Goal: Information Seeking & Learning: Learn about a topic

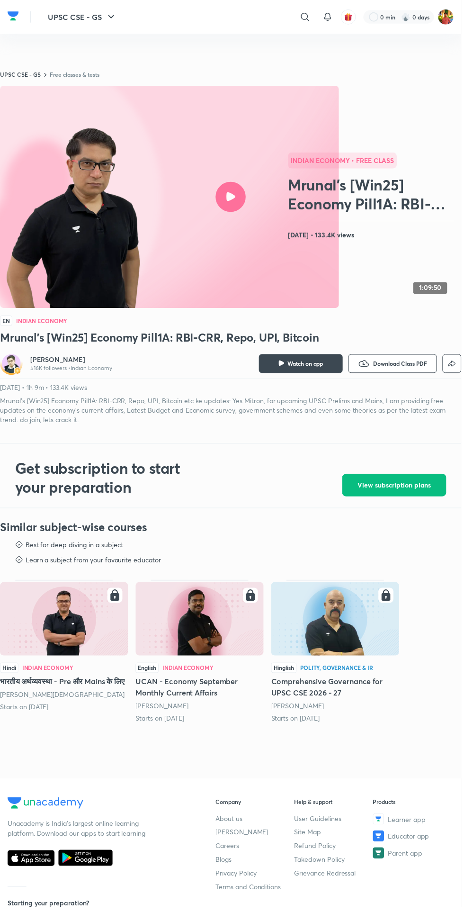
click at [239, 213] on div at bounding box center [232, 198] width 30 height 30
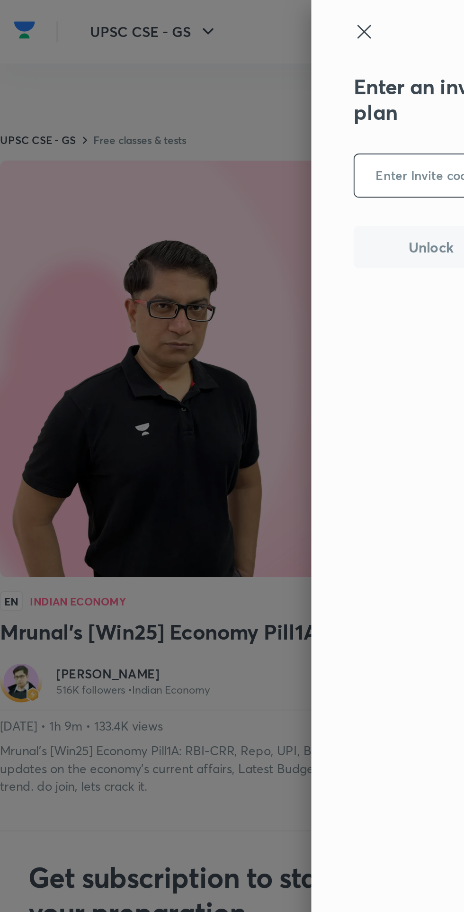
click at [170, 181] on div at bounding box center [232, 456] width 464 height 912
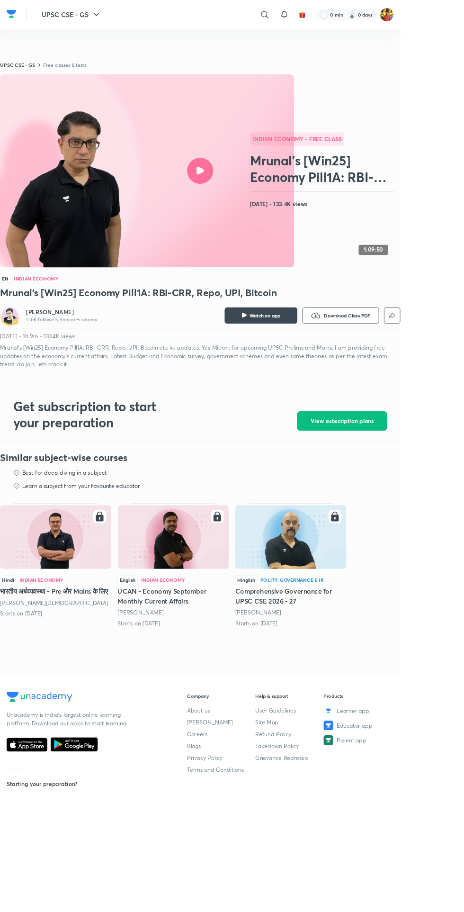
scroll to position [2, 0]
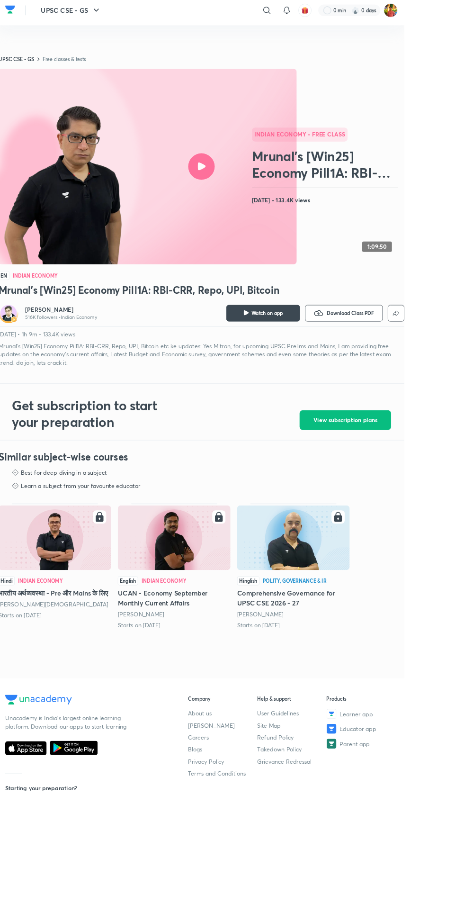
click at [229, 211] on div at bounding box center [232, 195] width 30 height 30
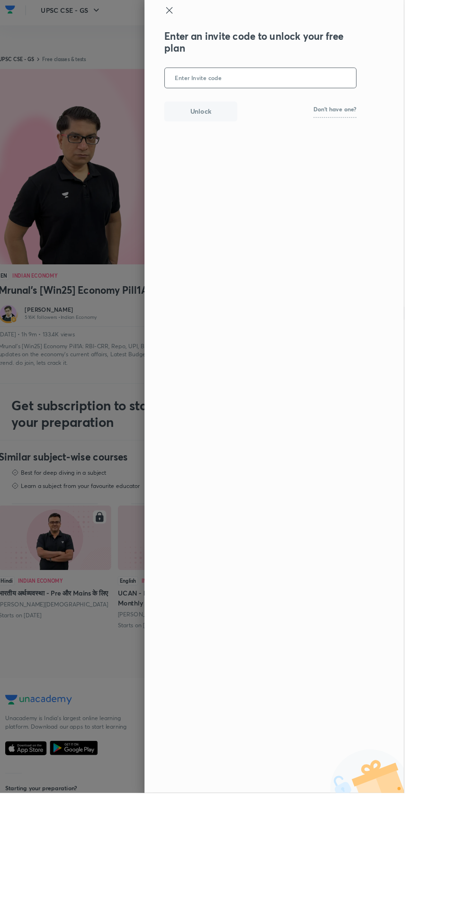
click at [199, 17] on icon at bounding box center [195, 16] width 7 height 7
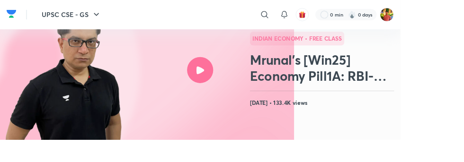
scroll to position [80, 0]
click at [227, 83] on div at bounding box center [232, 81] width 30 height 30
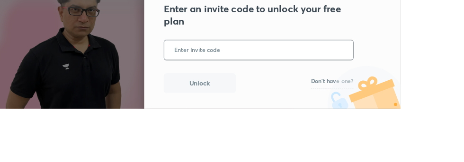
scroll to position [80, 0]
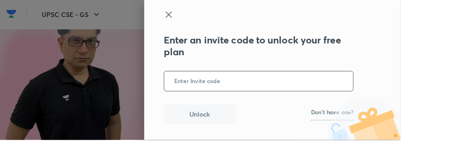
click at [201, 15] on icon at bounding box center [195, 16] width 11 height 11
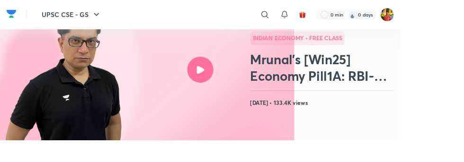
click at [408, 77] on h2 "Mrunal’s [Win25] Economy Pill1A: RBI-CRR, Repo, UPI, Bitcoin" at bounding box center [375, 79] width 171 height 38
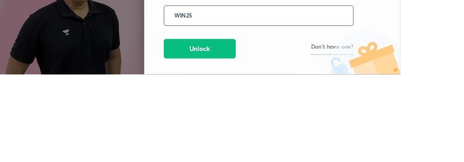
type input "WIN25"
click at [118, 104] on div at bounding box center [232, 81] width 464 height 162
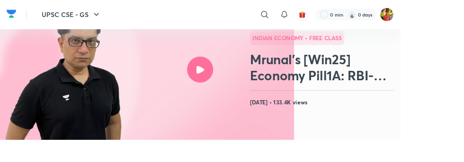
click at [233, 81] on icon at bounding box center [232, 81] width 9 height 9
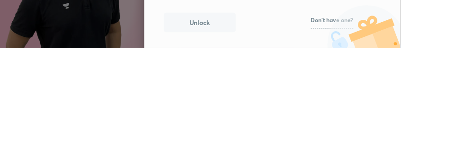
click at [410, 133] on p "Don't have one?" at bounding box center [384, 130] width 49 height 7
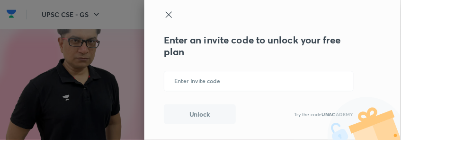
click at [409, 92] on input "text" at bounding box center [299, 94] width 219 height 23
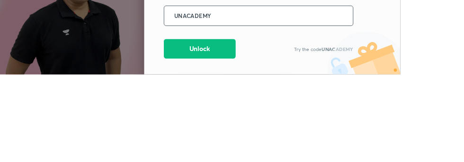
type input "UNACADEMY"
click at [104, 98] on div at bounding box center [232, 81] width 464 height 162
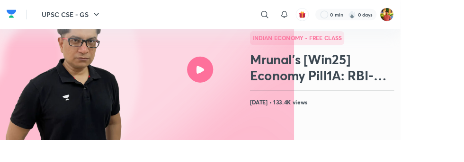
click at [387, 83] on h2 "Mrunal’s [Win25] Economy Pill1A: RBI-CRR, Repo, UPI, Bitcoin" at bounding box center [375, 79] width 171 height 38
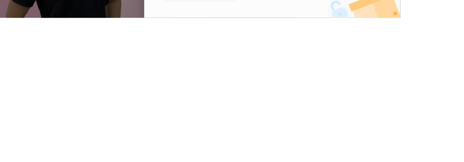
click at [464, 156] on img at bounding box center [401, 134] width 126 height 55
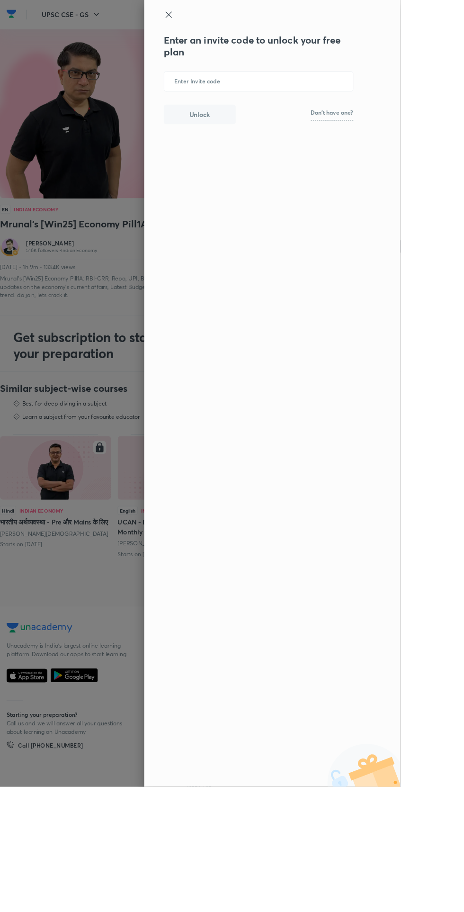
click at [60, 911] on div at bounding box center [232, 456] width 464 height 912
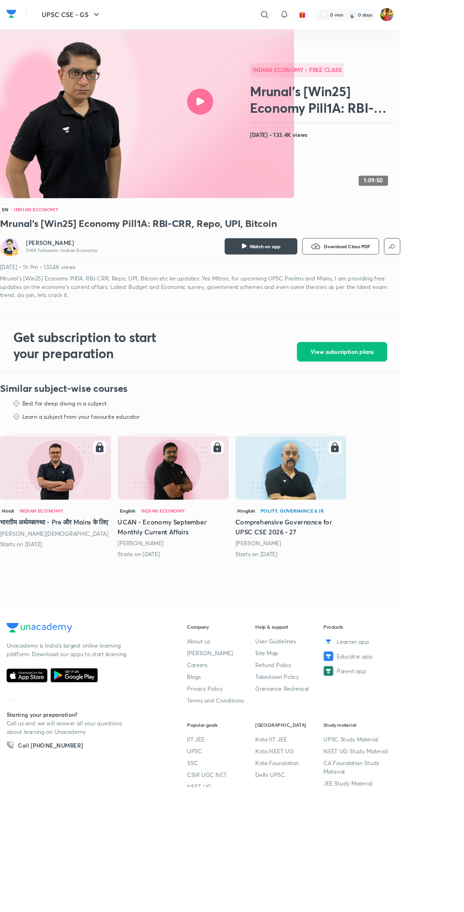
click at [361, 135] on h2 "Mrunal’s [Win25] Economy Pill1A: RBI-CRR, Repo, UPI, Bitcoin" at bounding box center [375, 116] width 171 height 38
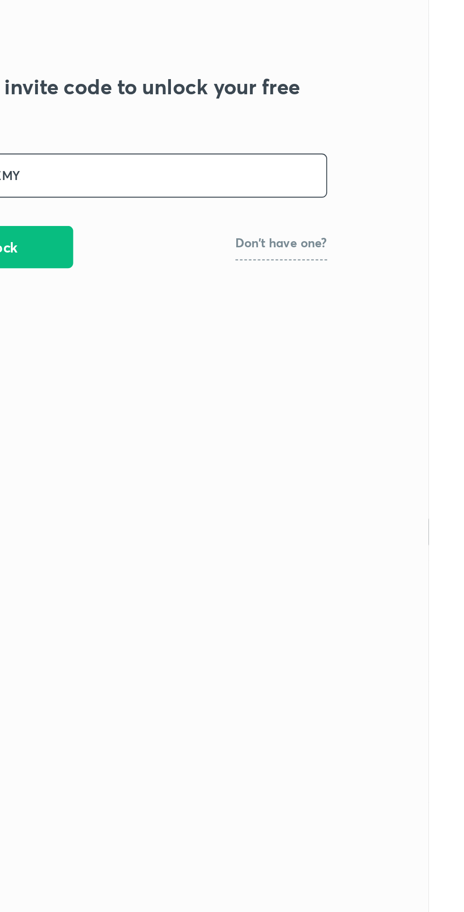
type input "UNACADEMY"
click at [273, 136] on button "Unlock" at bounding box center [231, 132] width 83 height 23
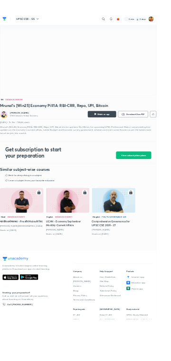
scroll to position [18, 0]
